Goal: Find specific page/section: Find specific page/section

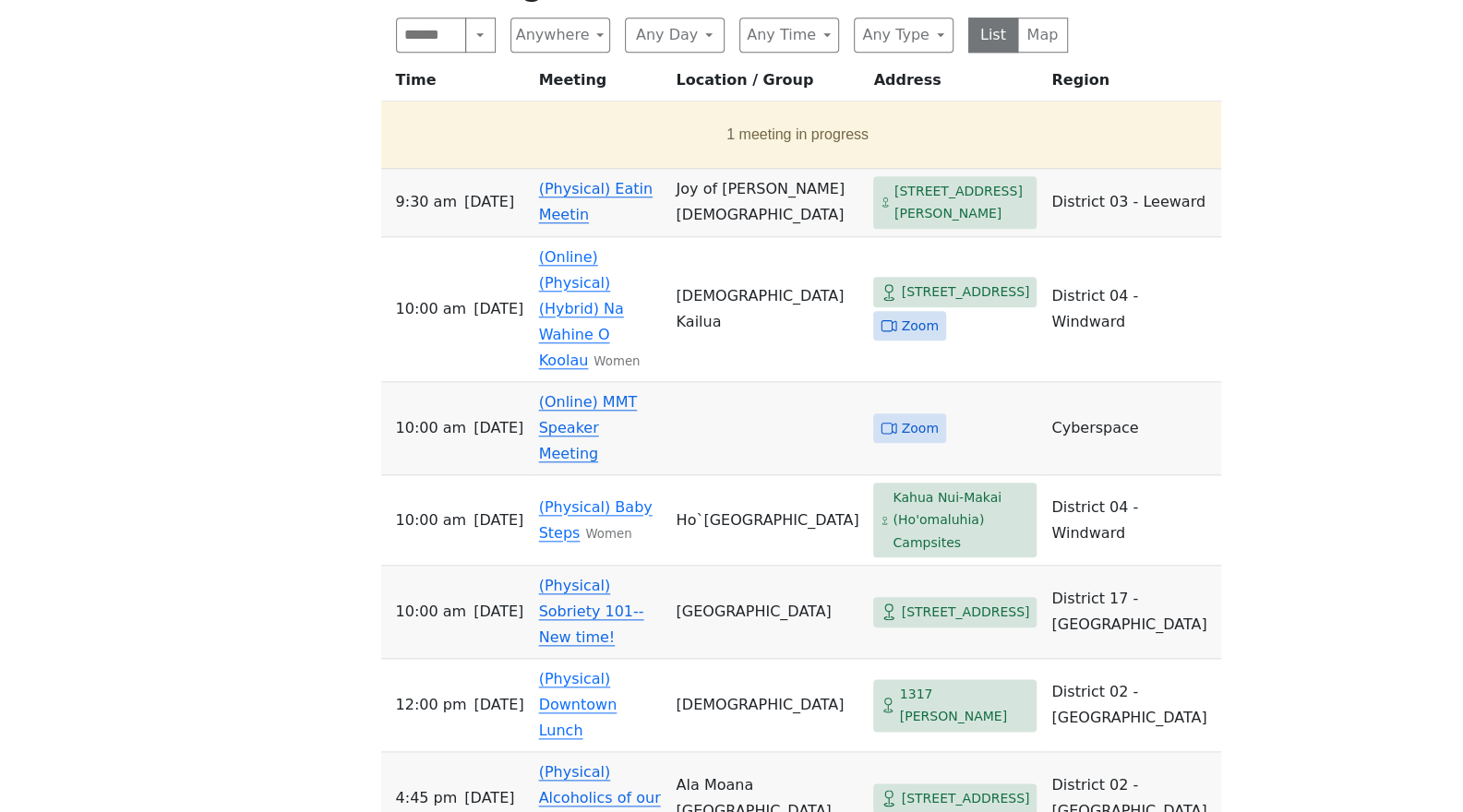
scroll to position [999, 0]
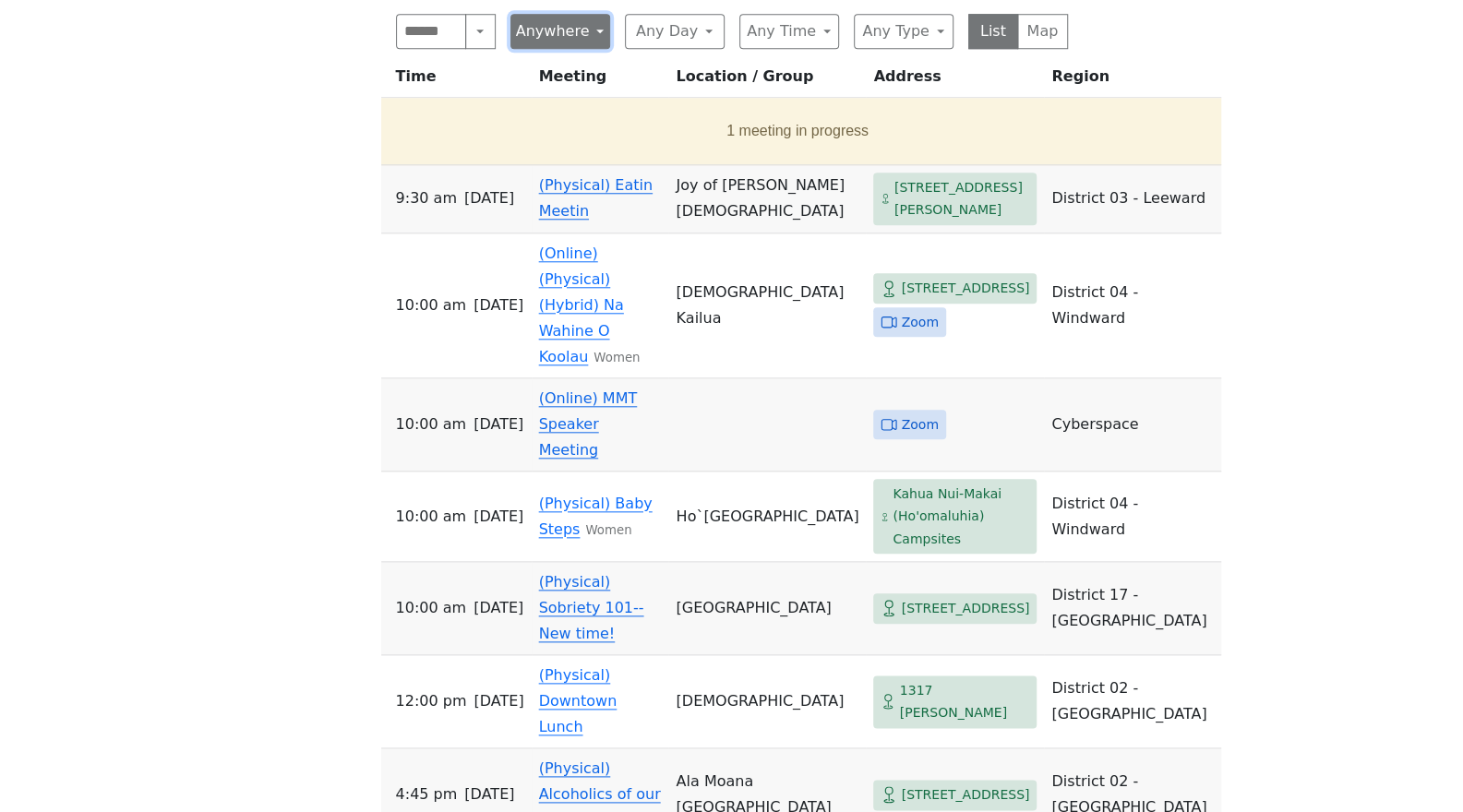
click at [590, 49] on button "Anywhere" at bounding box center [560, 31] width 100 height 35
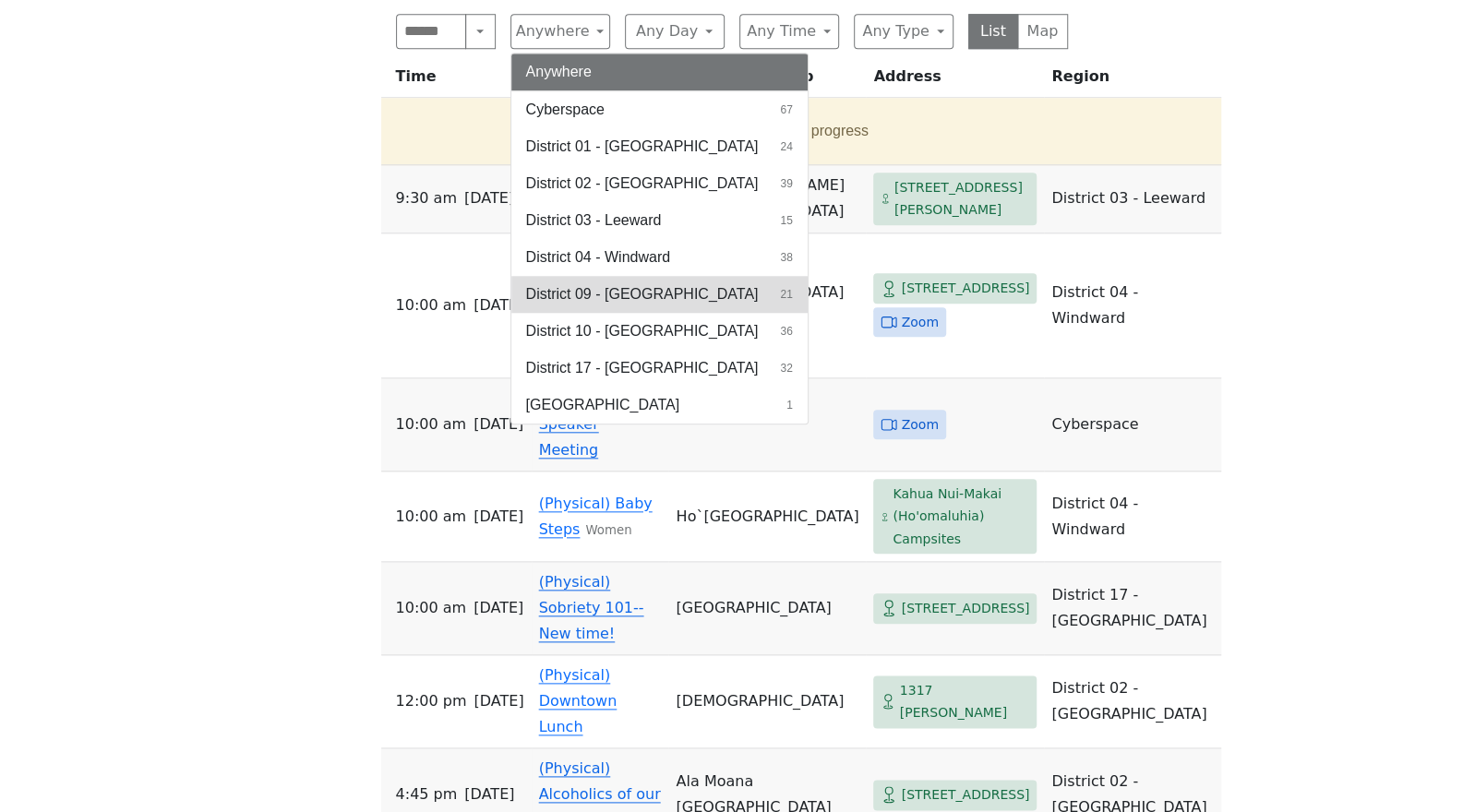
click at [607, 306] on span "District 09 - [GEOGRAPHIC_DATA]" at bounding box center [642, 294] width 232 height 22
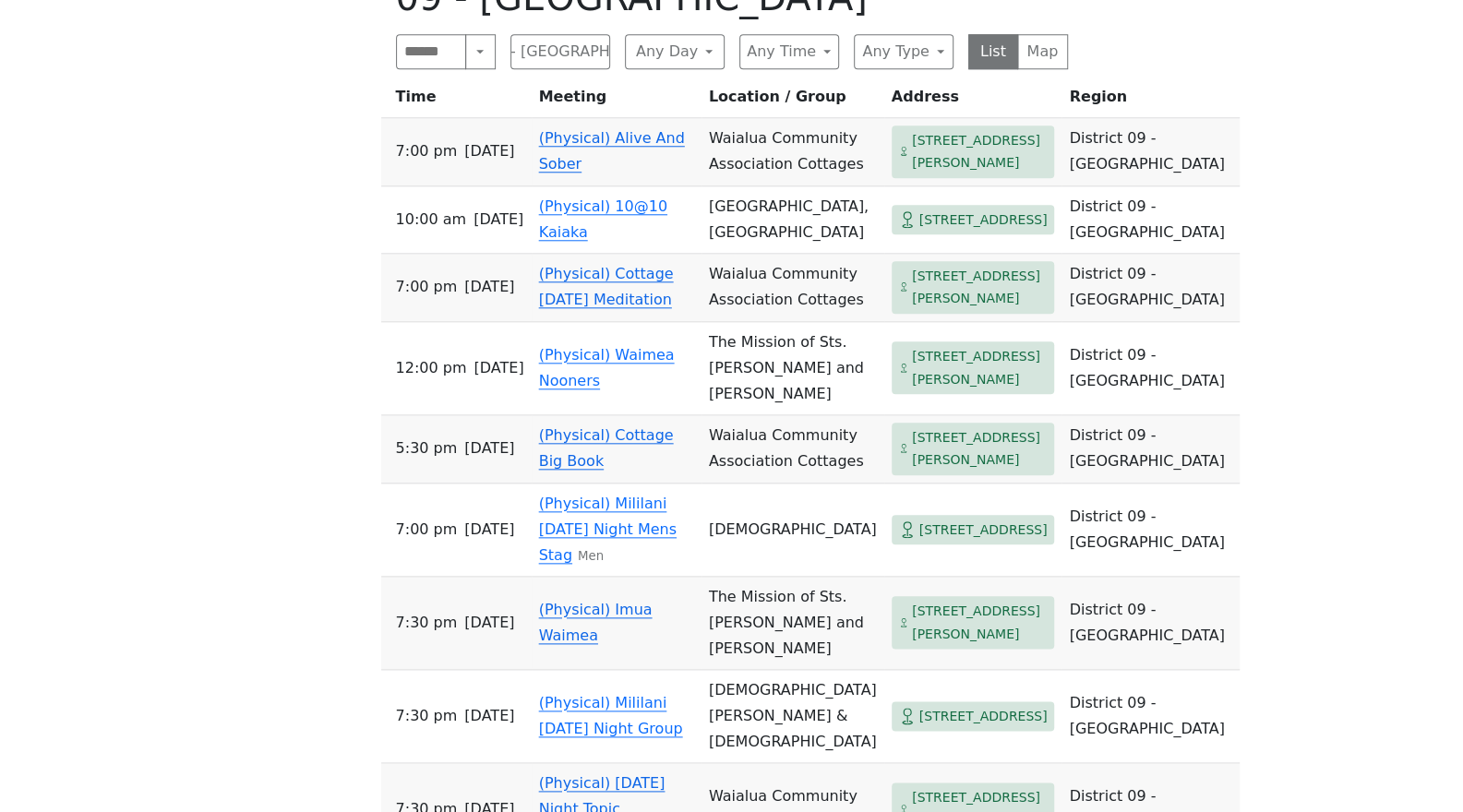
scroll to position [1026, 0]
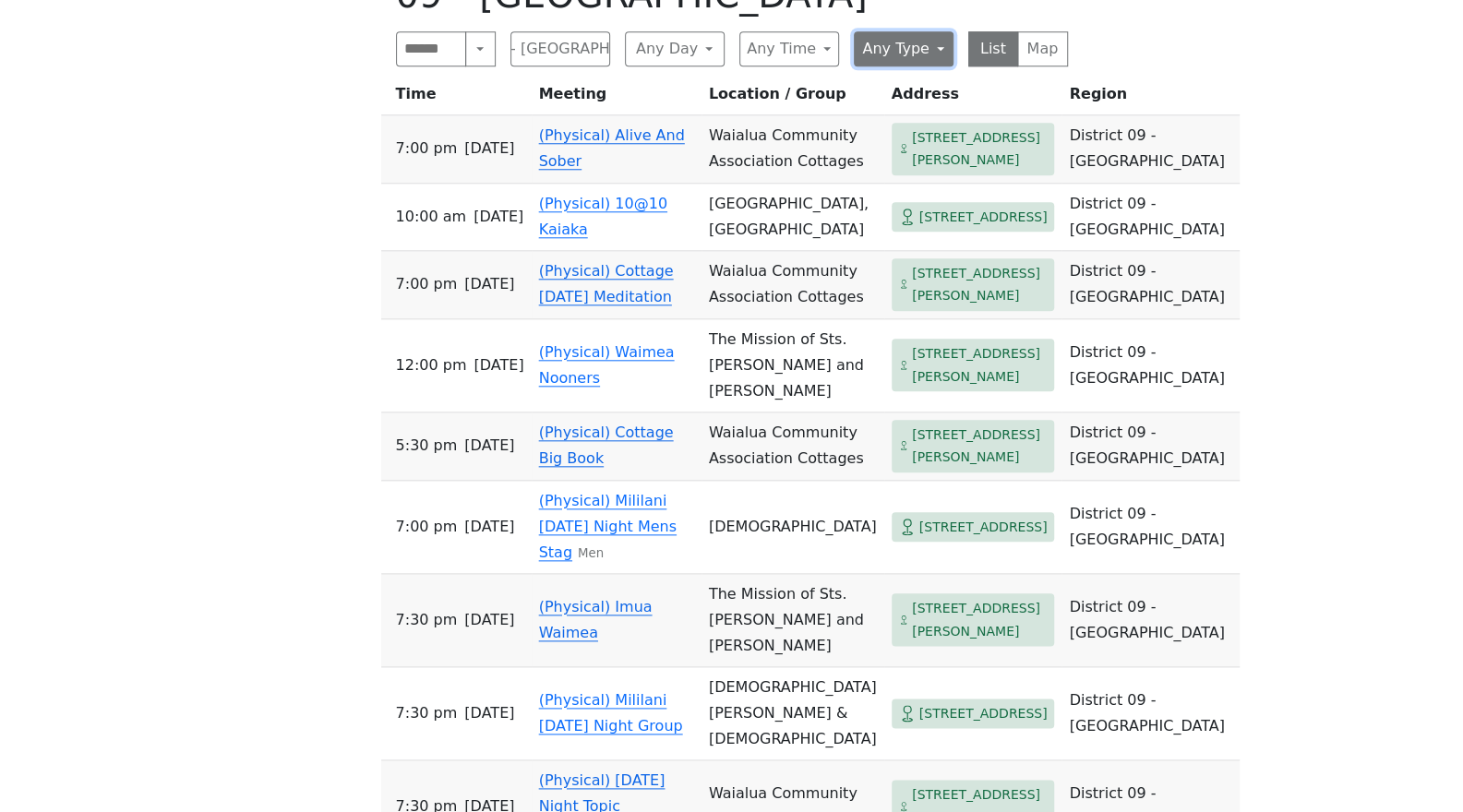
click at [921, 67] on button "Any Type" at bounding box center [904, 48] width 100 height 35
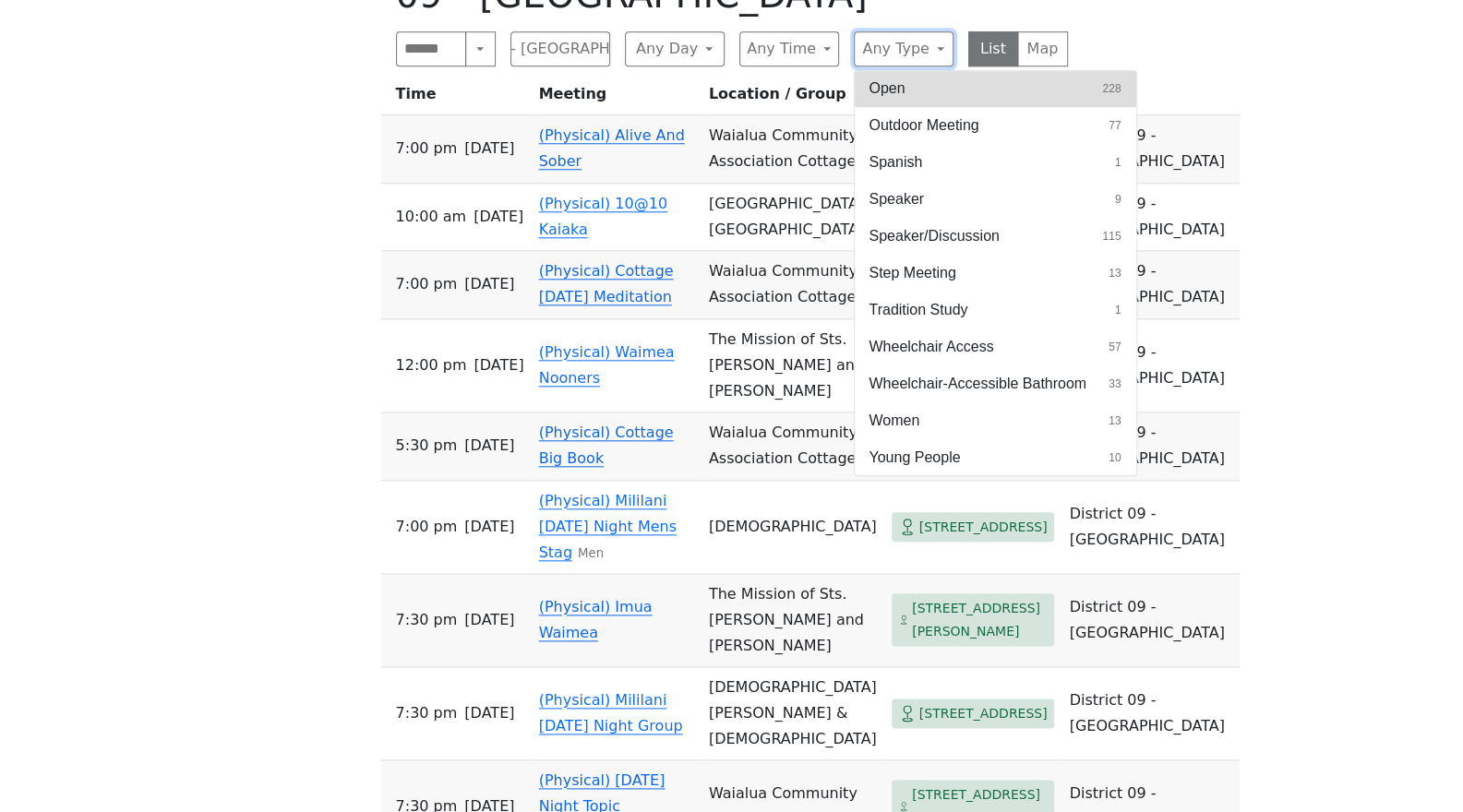
scroll to position [1091, 0]
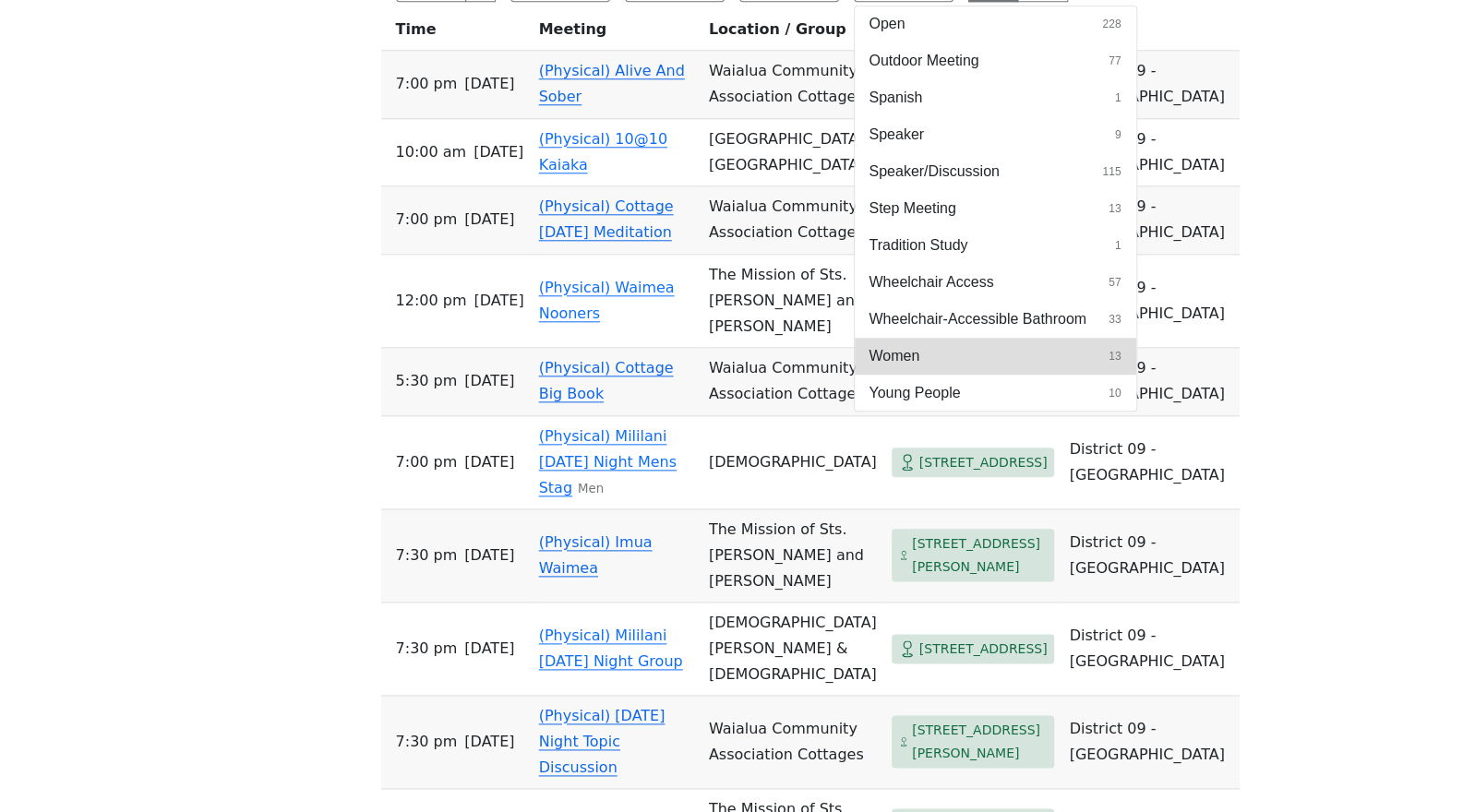
click at [955, 375] on button "Women 13" at bounding box center [995, 356] width 281 height 37
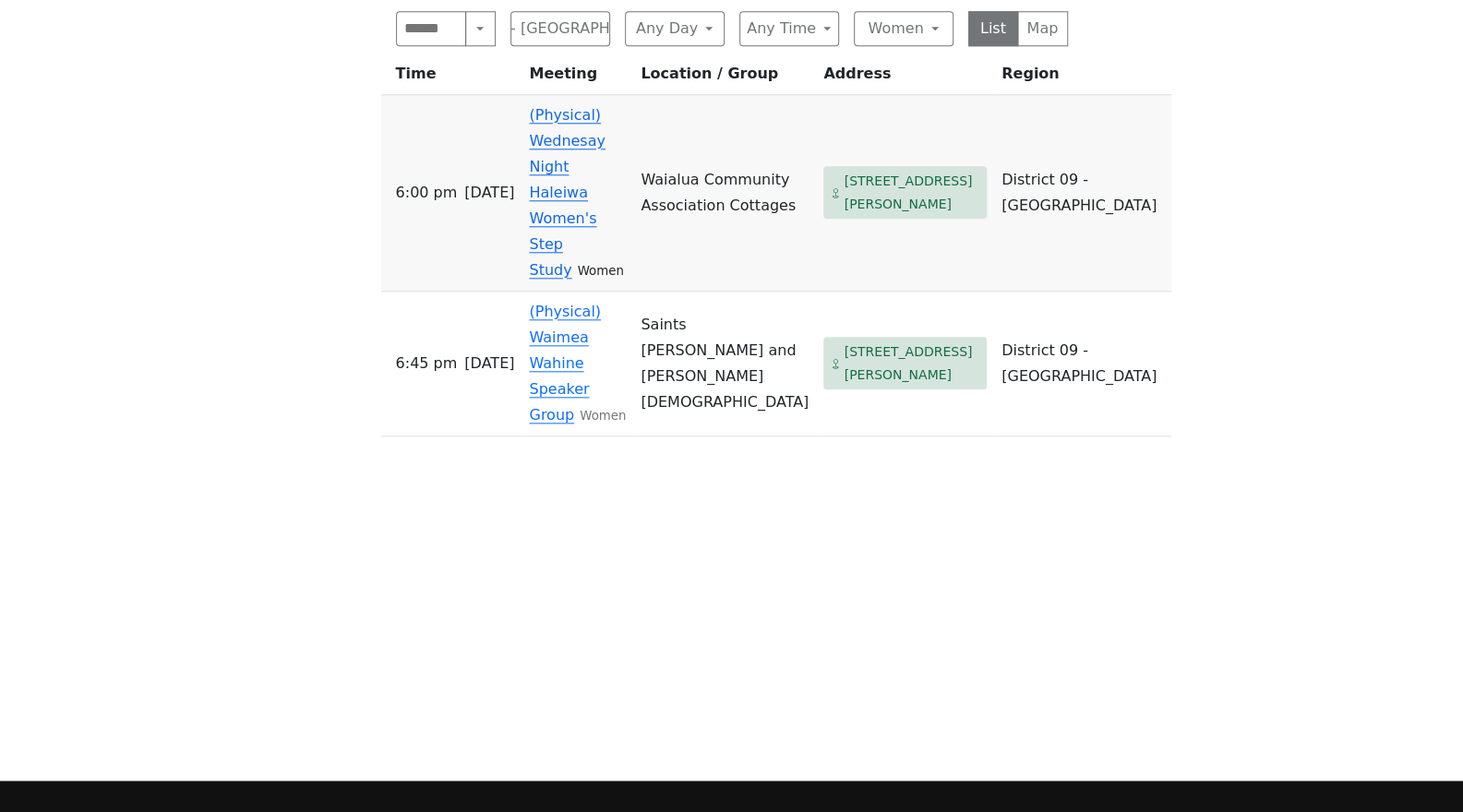
click at [614, 161] on td "(Physical) Wednesay Night Haleiwa Women's Step Study Women" at bounding box center [577, 192] width 112 height 196
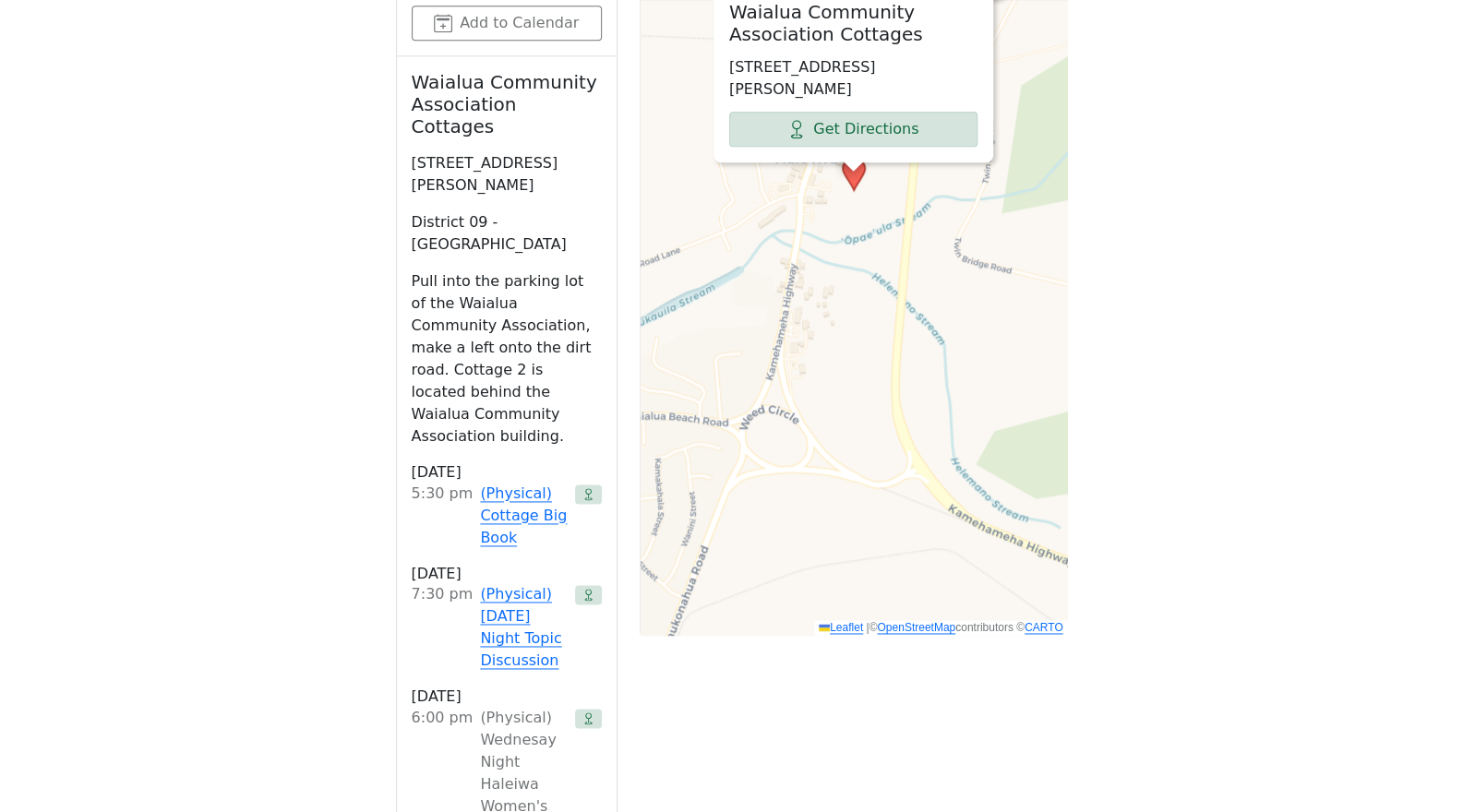
scroll to position [1290, 0]
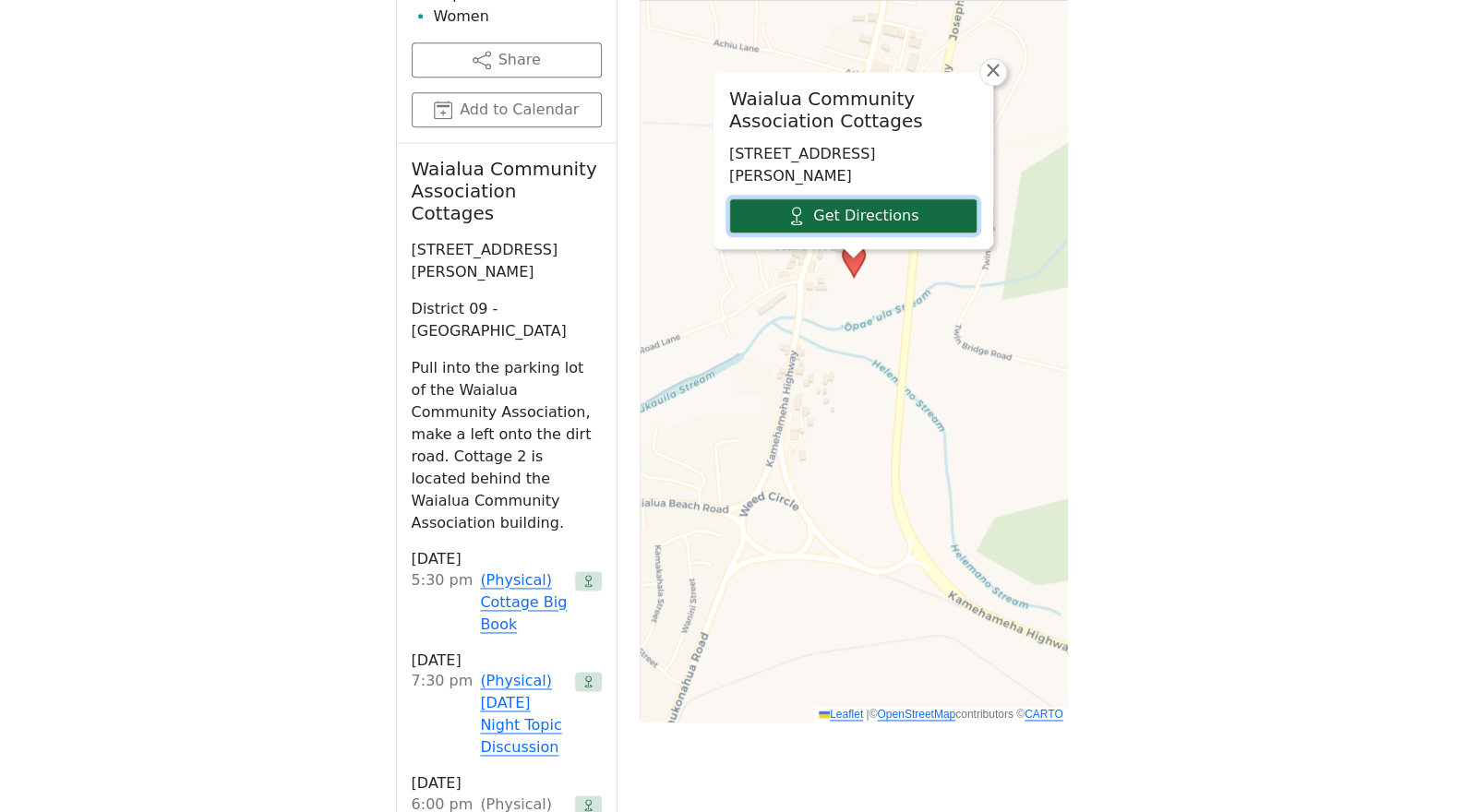
click at [873, 233] on link "Get Directions" at bounding box center [853, 215] width 248 height 35
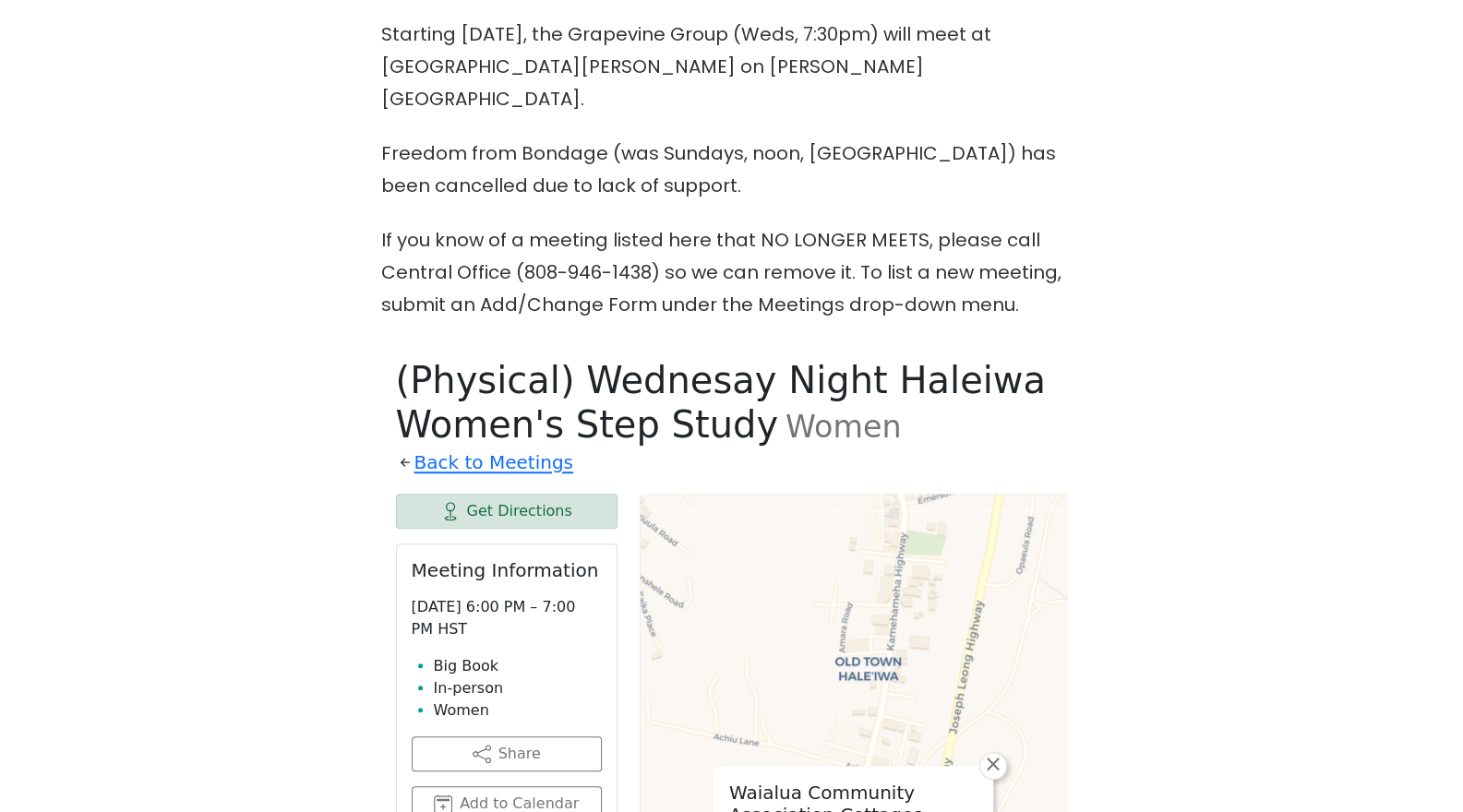
scroll to position [0, 0]
